Goal: Complete application form

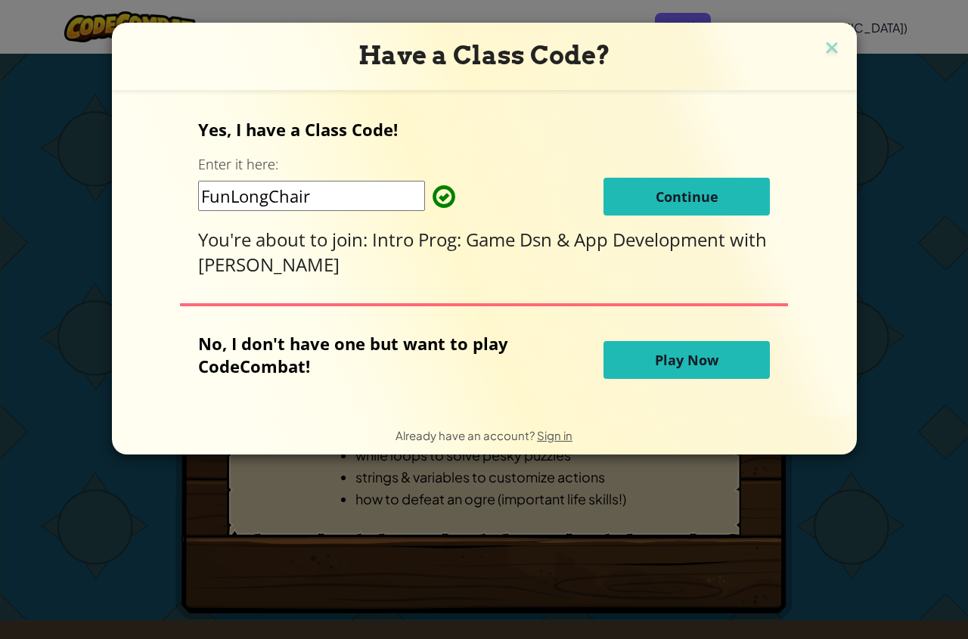
click at [736, 185] on button "Continue" at bounding box center [686, 197] width 166 height 38
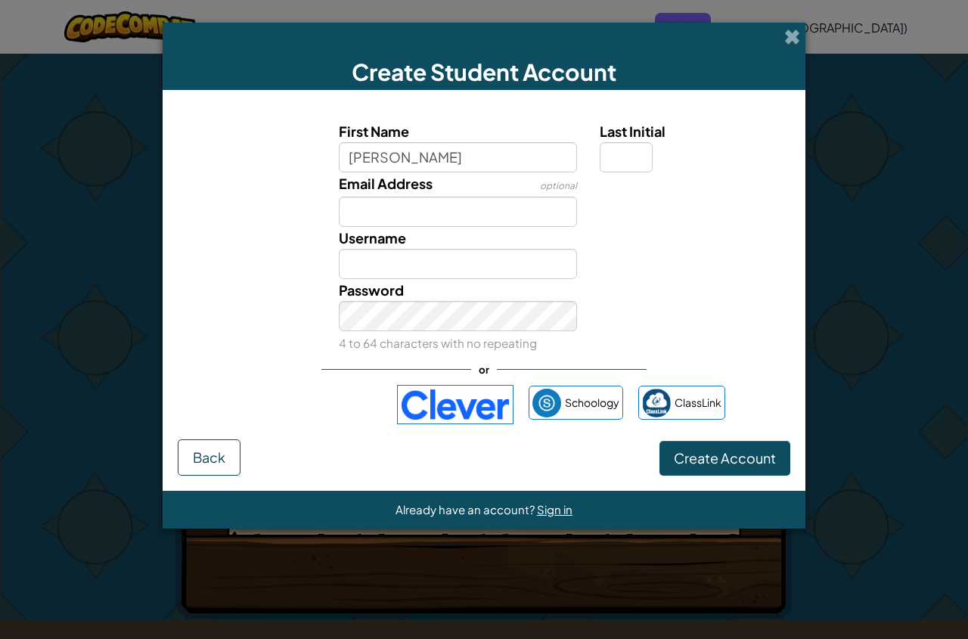
type input "[PERSON_NAME]"
click at [611, 141] on div "Last Initial" at bounding box center [693, 146] width 187 height 52
click at [612, 147] on input "Last Initial" at bounding box center [626, 157] width 53 height 30
type input "H"
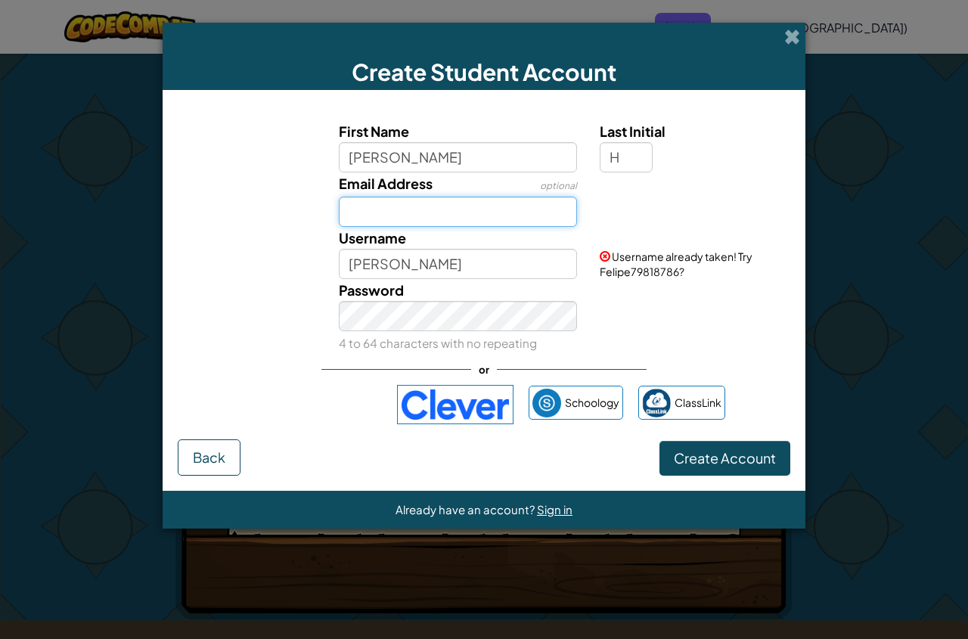
type input "FelipeH"
click at [418, 212] on input "Email Address" at bounding box center [458, 212] width 239 height 30
type input "[EMAIL_ADDRESS][DOMAIN_NAME]"
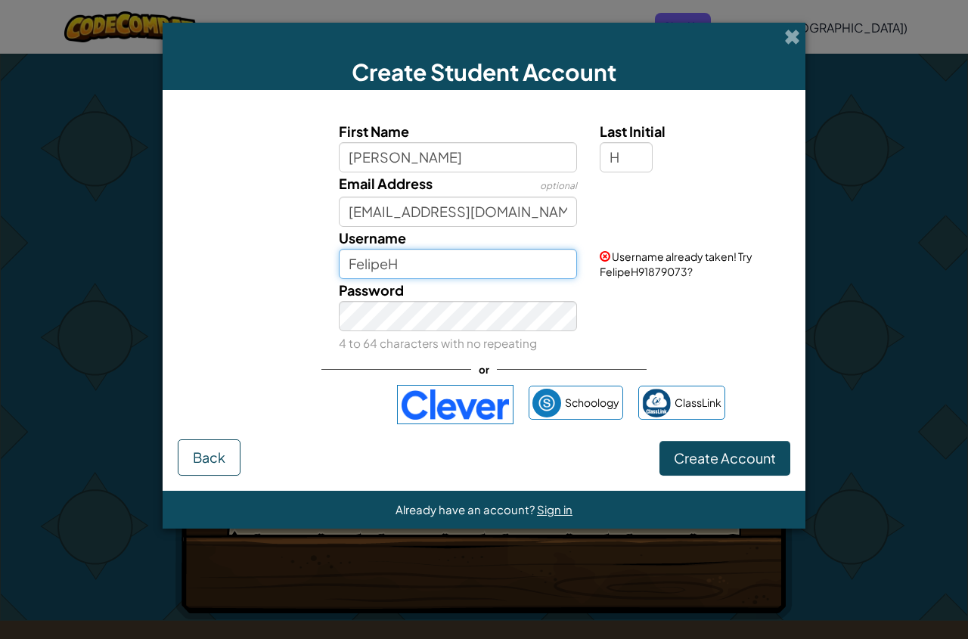
drag, startPoint x: 570, startPoint y: 264, endPoint x: 577, endPoint y: 268, distance: 8.2
click at [572, 268] on input "FelipeH" at bounding box center [458, 264] width 239 height 30
type input "F"
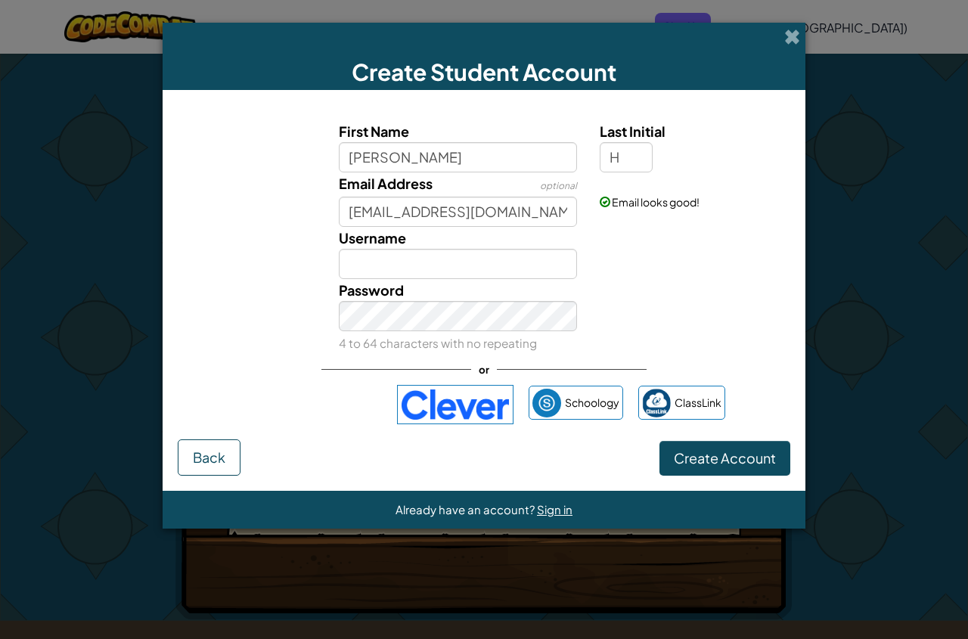
click at [696, 248] on div at bounding box center [692, 238] width 209 height 22
click at [524, 268] on input "Username" at bounding box center [458, 264] width 239 height 30
click at [261, 116] on div "First Name [PERSON_NAME] Last Initial H Email Address optional [EMAIL_ADDRESS][…" at bounding box center [484, 272] width 612 height 334
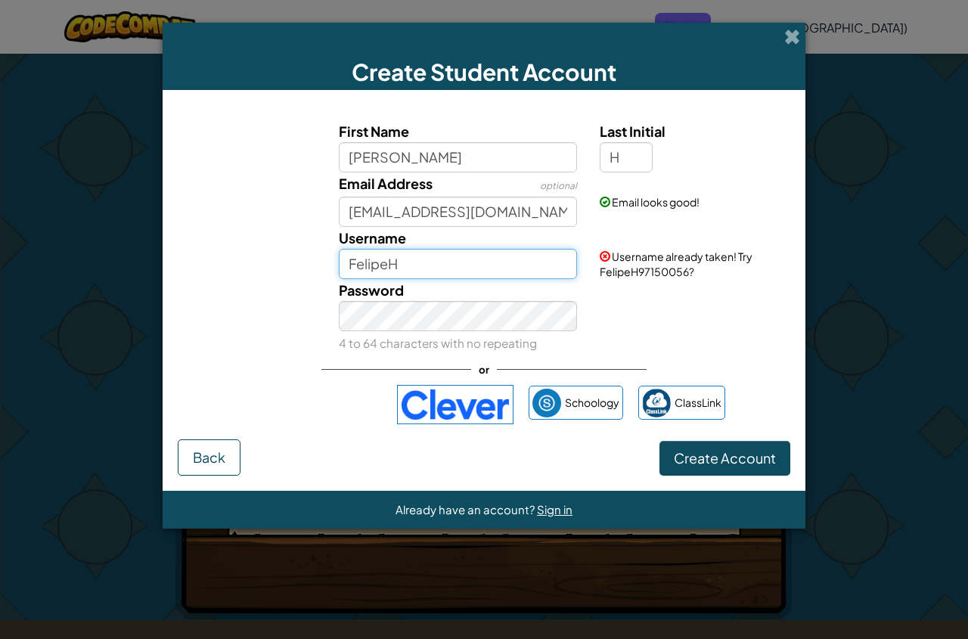
click at [473, 262] on input "FelipeH" at bounding box center [458, 264] width 239 height 30
type input "F"
drag, startPoint x: 485, startPoint y: 246, endPoint x: 586, endPoint y: 259, distance: 101.4
click at [524, 246] on div "Username" at bounding box center [458, 253] width 262 height 52
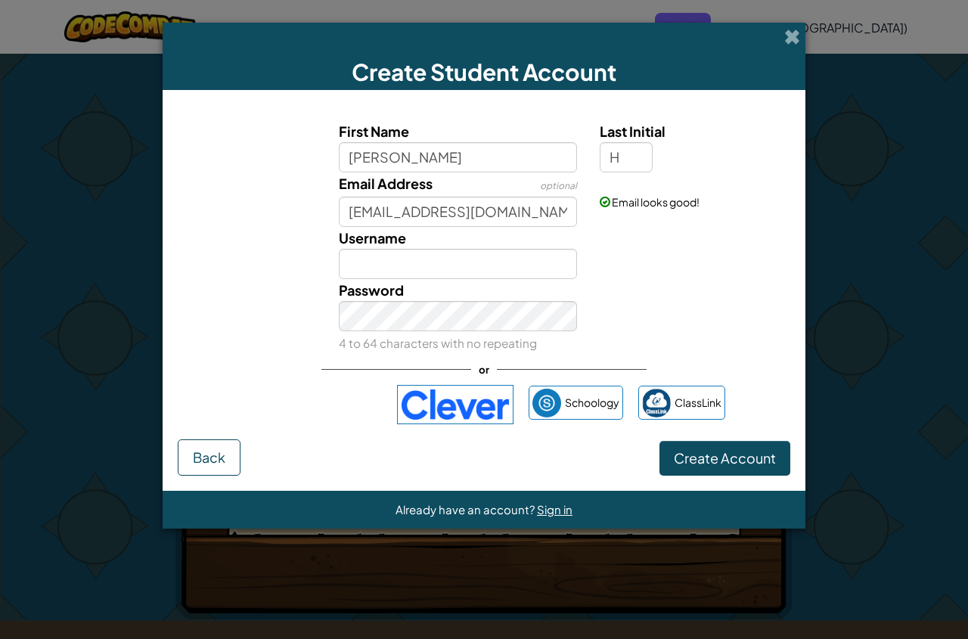
click at [612, 259] on div "Username" at bounding box center [484, 253] width 628 height 52
click at [460, 137] on label "First Name" at bounding box center [458, 131] width 239 height 22
click at [460, 142] on input "[PERSON_NAME]" at bounding box center [458, 157] width 239 height 30
drag, startPoint x: 462, startPoint y: 144, endPoint x: 468, endPoint y: 169, distance: 24.9
click at [465, 153] on input "[PERSON_NAME]" at bounding box center [458, 157] width 239 height 30
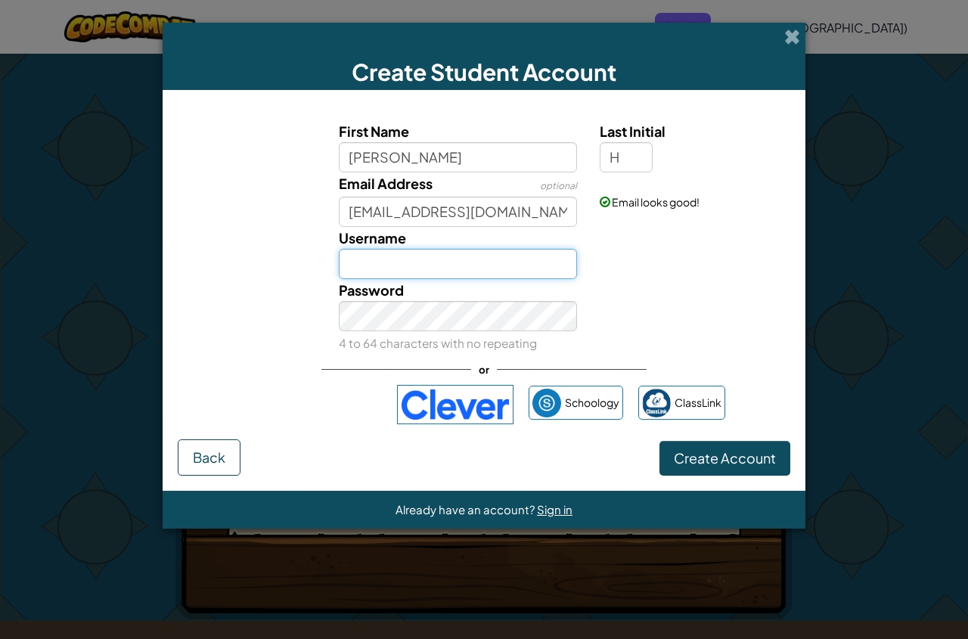
click at [452, 266] on input "Username" at bounding box center [458, 264] width 239 height 30
click at [501, 263] on input "Username" at bounding box center [458, 264] width 239 height 30
click at [408, 268] on input "Username" at bounding box center [458, 264] width 239 height 30
drag, startPoint x: 406, startPoint y: 266, endPoint x: 387, endPoint y: 259, distance: 20.4
click at [402, 265] on input "Username" at bounding box center [458, 264] width 239 height 30
